Goal: Transaction & Acquisition: Obtain resource

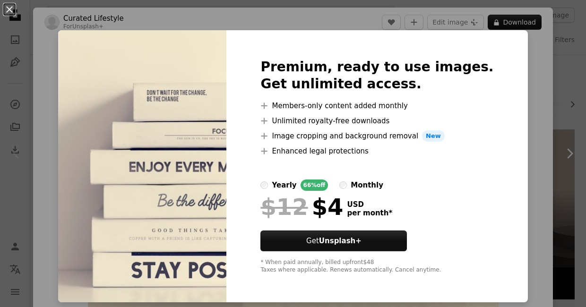
click at [521, 59] on div "An X shape Premium, ready to use images. Get unlimited access. A plus sign Memb…" at bounding box center [293, 153] width 586 height 307
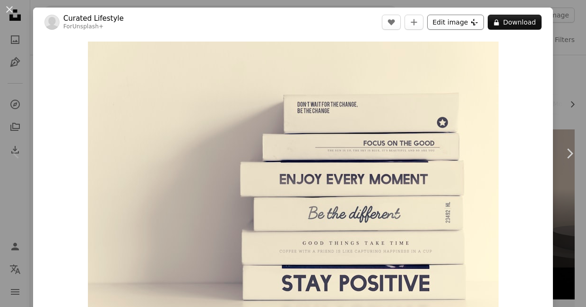
click at [440, 25] on button "Edit image Plus sign for Unsplash+" at bounding box center [455, 22] width 57 height 15
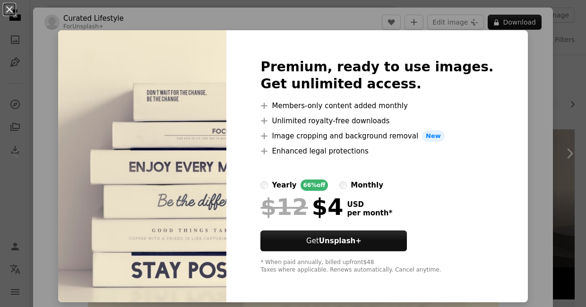
click at [515, 70] on div "An X shape Premium, ready to use images. Get unlimited access. A plus sign Memb…" at bounding box center [293, 153] width 586 height 307
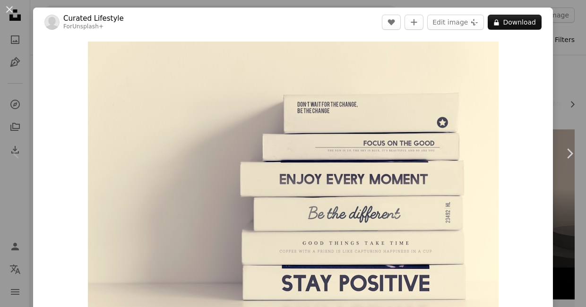
click at [562, 50] on div "An X shape Chevron left Chevron right Curated Lifestyle For Unsplash+ A heart A…" at bounding box center [293, 153] width 586 height 307
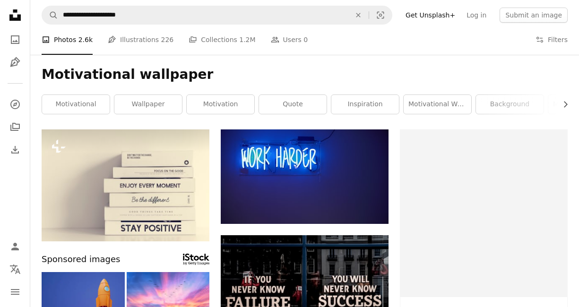
scroll to position [615, 0]
